Goal: Use online tool/utility: Utilize a website feature to perform a specific function

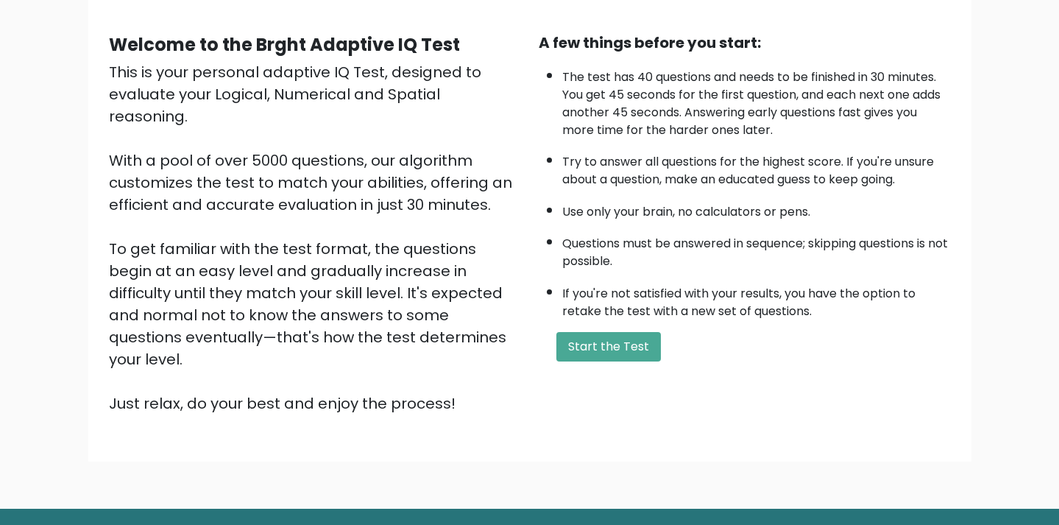
scroll to position [111, 0]
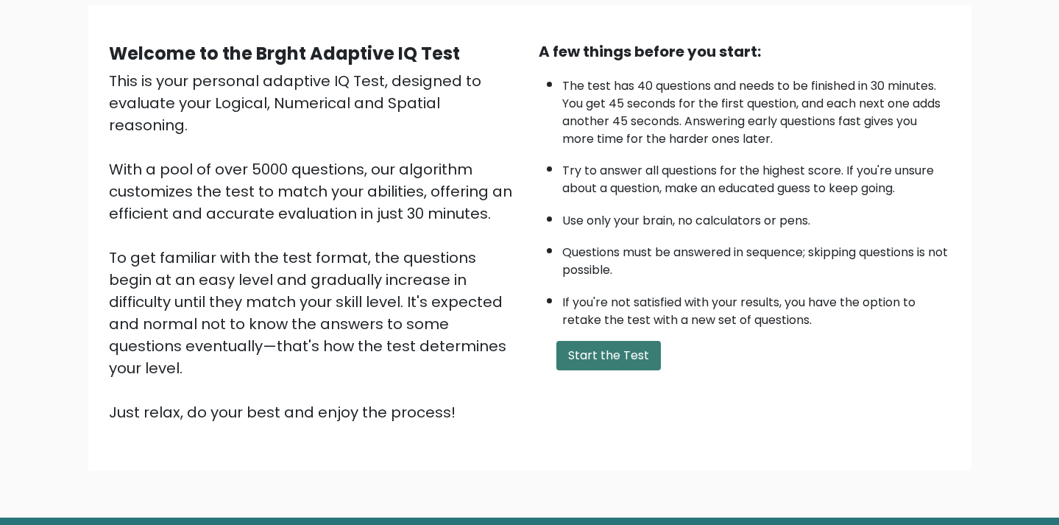
click at [598, 369] on button "Start the Test" at bounding box center [608, 355] width 104 height 29
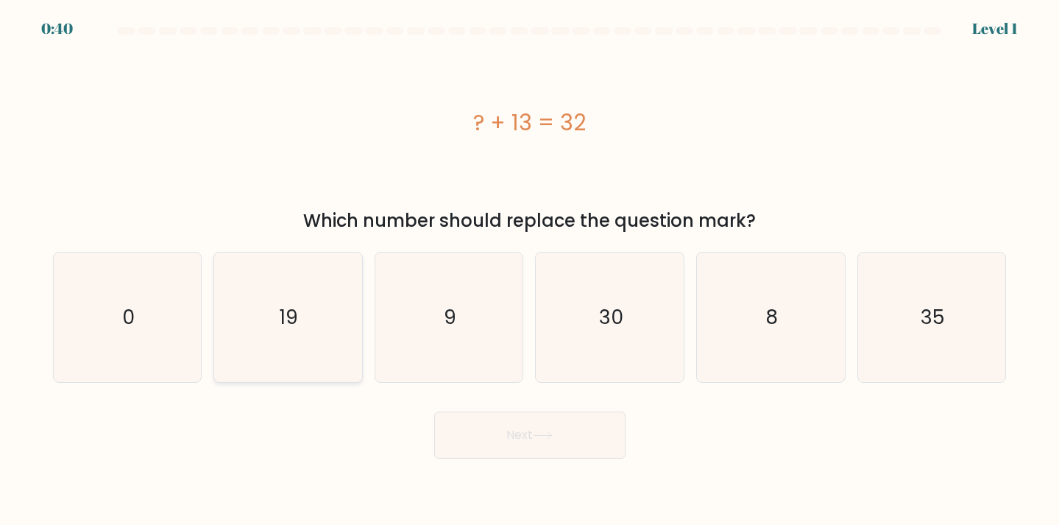
click at [303, 312] on icon "19" at bounding box center [287, 316] width 129 height 129
click at [530, 270] on input "b. 19" at bounding box center [530, 266] width 1 height 7
radio input "true"
click at [556, 457] on button "Next" at bounding box center [529, 434] width 191 height 47
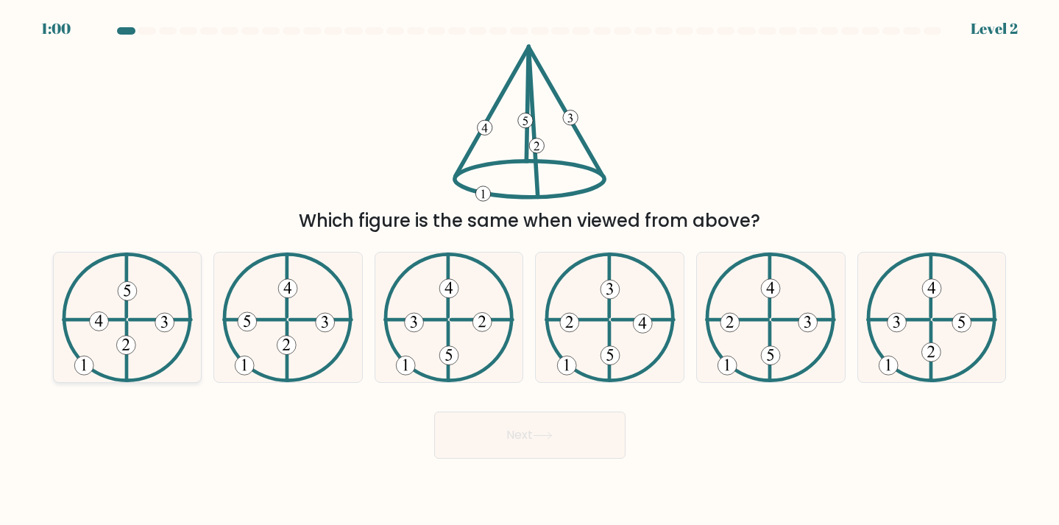
click at [174, 347] on icon at bounding box center [127, 316] width 131 height 129
click at [530, 270] on input "a." at bounding box center [530, 266] width 1 height 7
radio input "true"
click at [498, 423] on button "Next" at bounding box center [529, 434] width 191 height 47
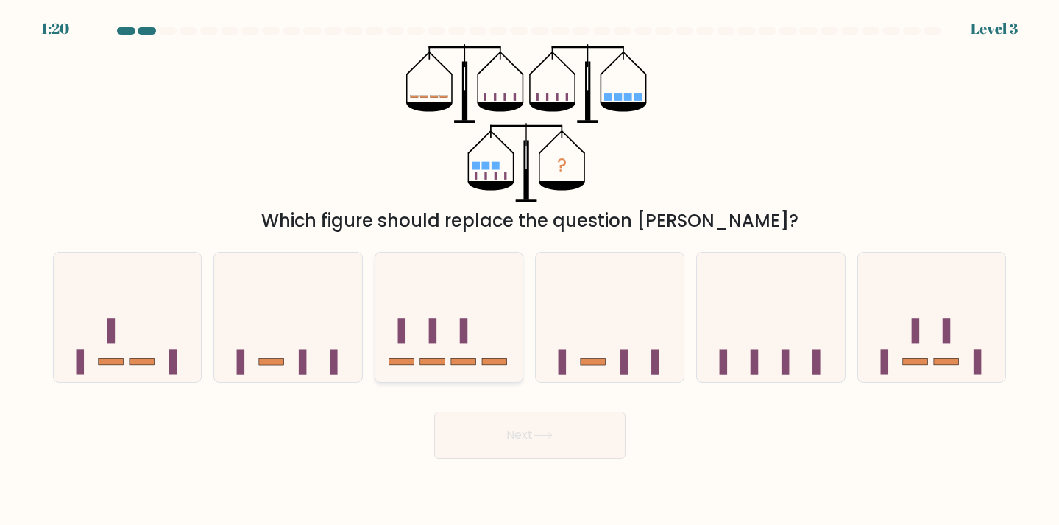
click at [429, 319] on rect at bounding box center [433, 330] width 8 height 25
click at [530, 270] on input "c." at bounding box center [530, 266] width 1 height 7
radio input "true"
click at [524, 438] on button "Next" at bounding box center [529, 434] width 191 height 47
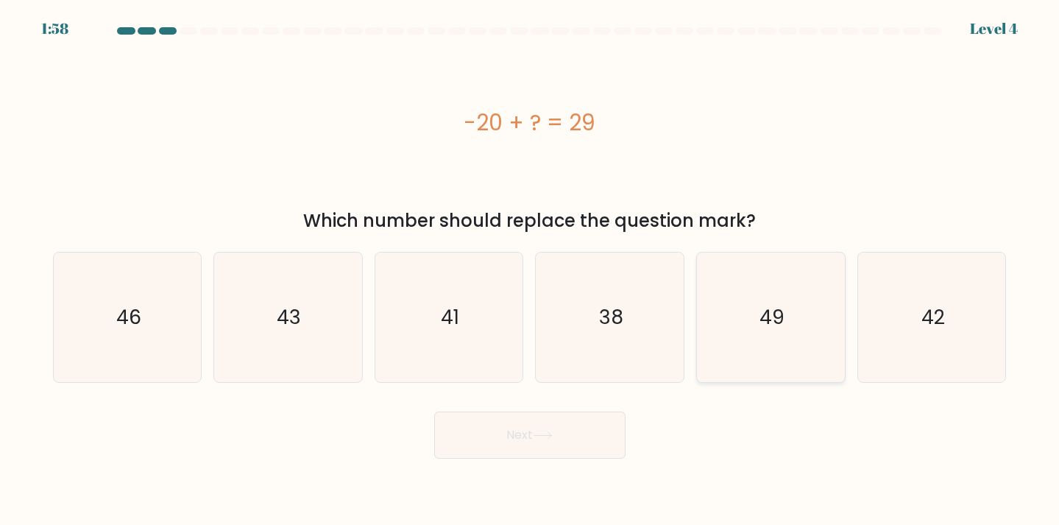
click at [759, 342] on icon "49" at bounding box center [769, 316] width 129 height 129
click at [530, 270] on input "e. 49" at bounding box center [530, 266] width 1 height 7
radio input "true"
click at [604, 430] on button "Next" at bounding box center [529, 434] width 191 height 47
